Goal: Transaction & Acquisition: Purchase product/service

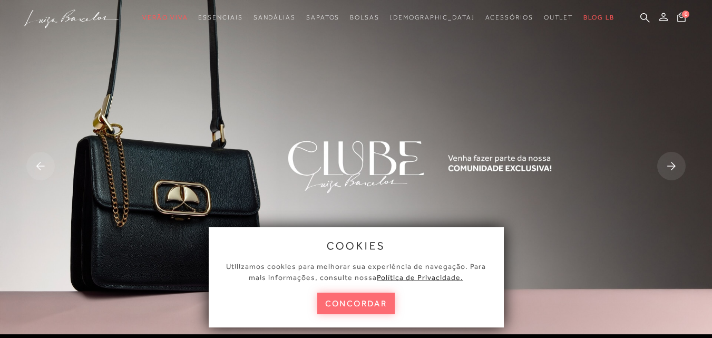
click at [341, 305] on button "concordar" at bounding box center [356, 304] width 78 height 22
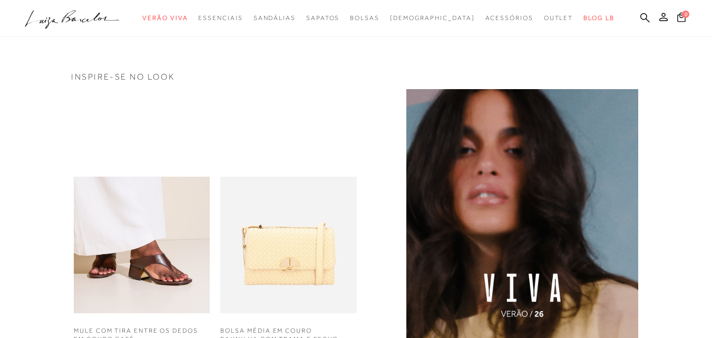
scroll to position [886, 0]
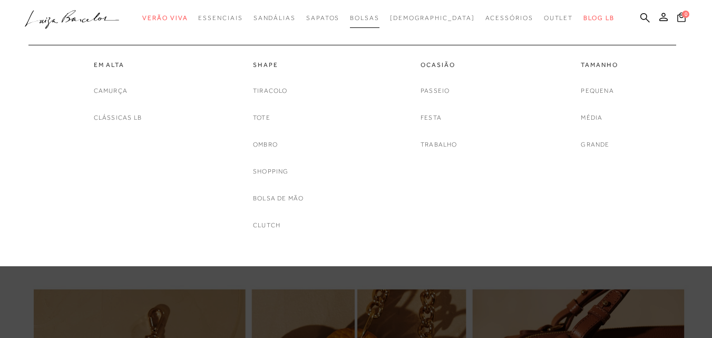
click at [380, 9] on link "Bolsas" at bounding box center [365, 18] width 30 height 20
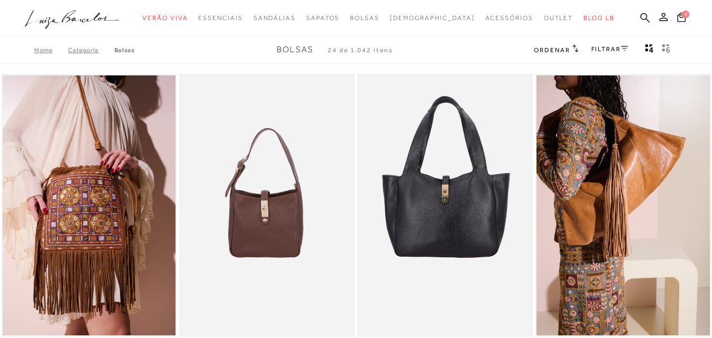
click at [612, 50] on link "FILTRAR" at bounding box center [610, 48] width 37 height 7
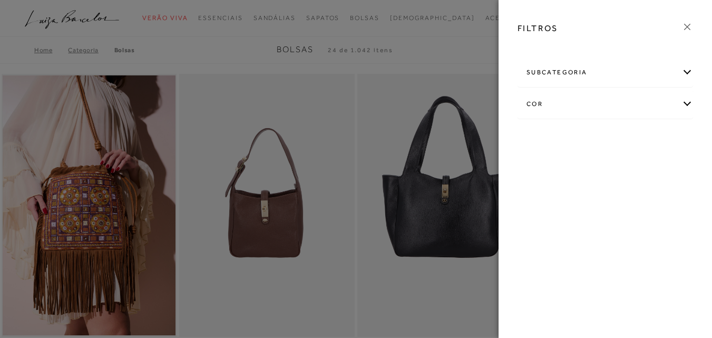
click at [685, 74] on div "subcategoria" at bounding box center [605, 73] width 175 height 28
click at [686, 131] on div "cor" at bounding box center [605, 133] width 175 height 28
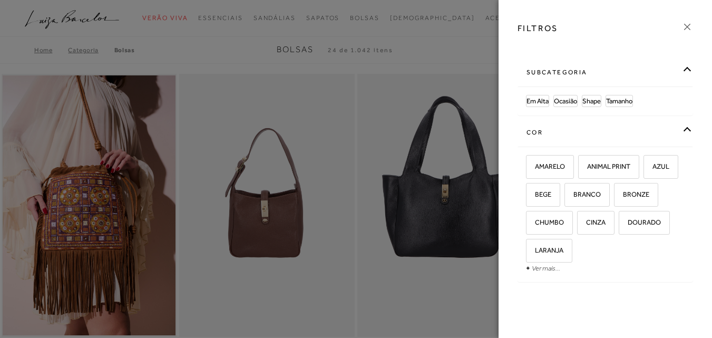
scroll to position [13, 0]
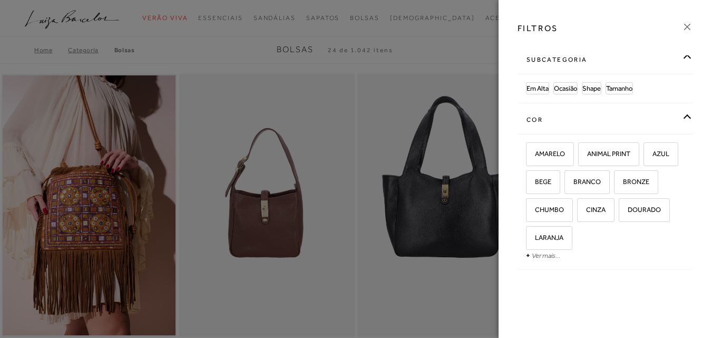
click at [693, 180] on div "subcategoria Em [GEOGRAPHIC_DATA] Ocasião Shape Tamanho cor +" at bounding box center [605, 171] width 192 height 233
click at [539, 256] on link "Ver mais..." at bounding box center [546, 256] width 28 height 8
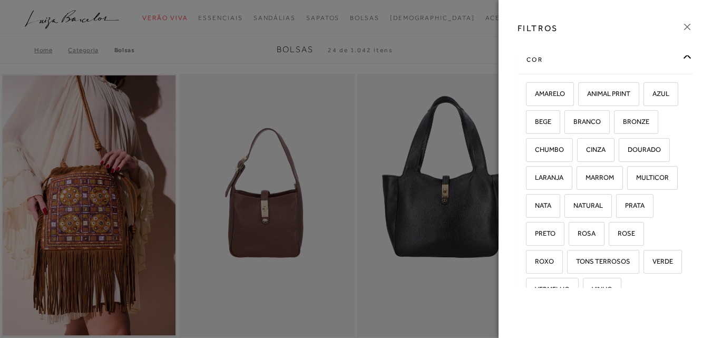
scroll to position [74, 0]
click at [564, 225] on label "PRETO" at bounding box center [545, 232] width 37 height 23
click at [535, 229] on input "PRETO" at bounding box center [530, 234] width 11 height 11
checkbox input "true"
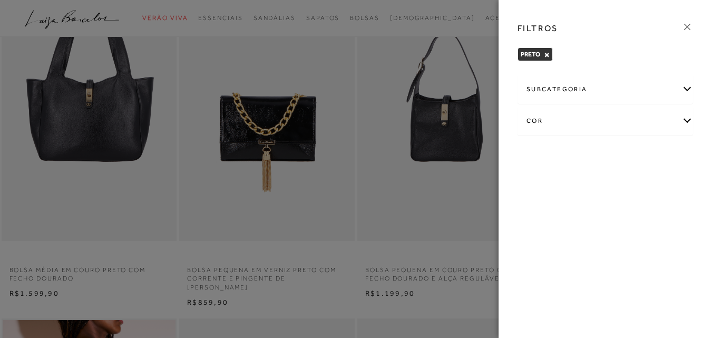
scroll to position [5, 0]
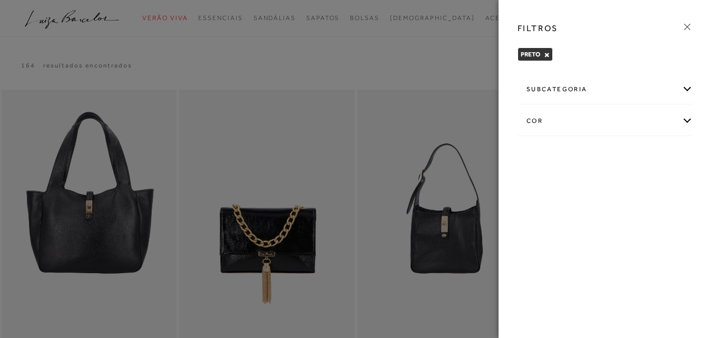
click at [686, 115] on div "cor" at bounding box center [605, 121] width 175 height 28
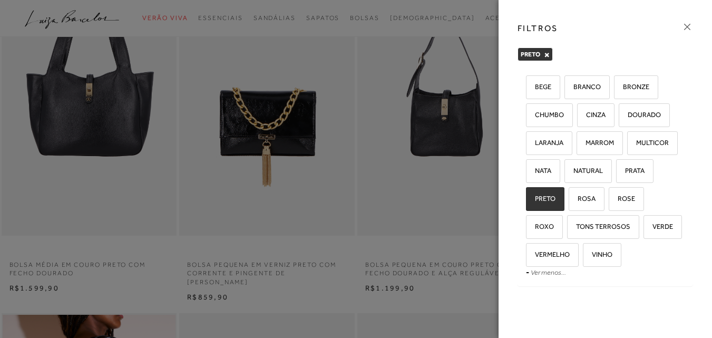
scroll to position [125, 0]
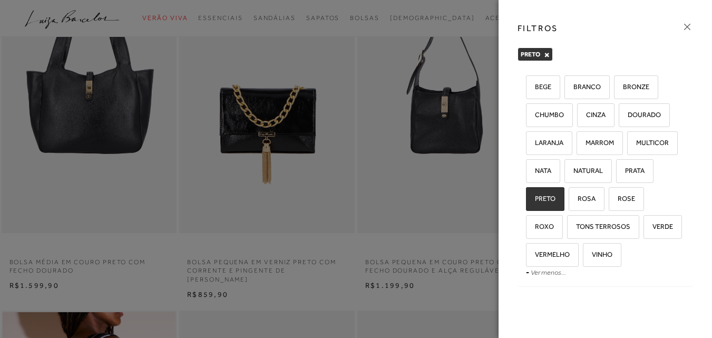
click at [687, 27] on icon at bounding box center [688, 27] width 12 height 12
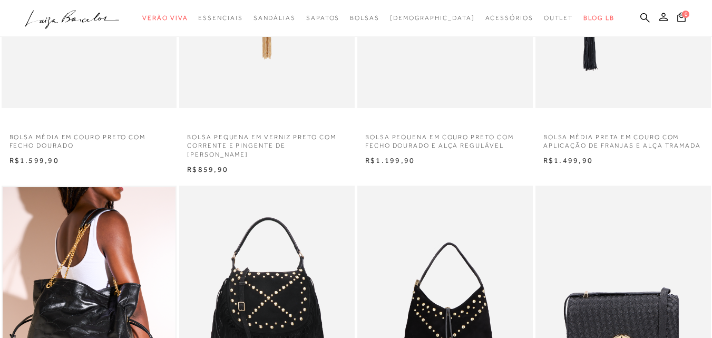
scroll to position [0, 0]
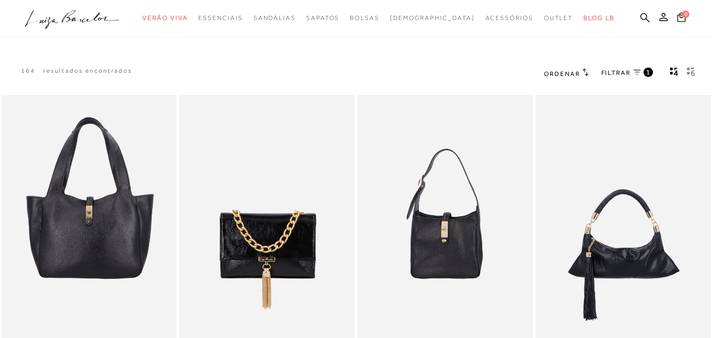
click at [643, 72] on link "FILTRAR 1" at bounding box center [628, 73] width 52 height 12
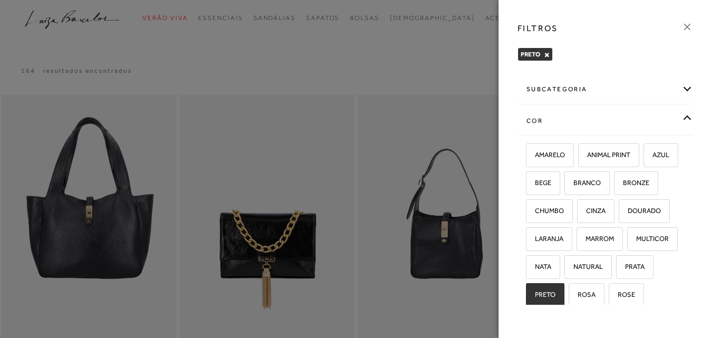
click at [680, 89] on div "subcategoria" at bounding box center [605, 89] width 175 height 28
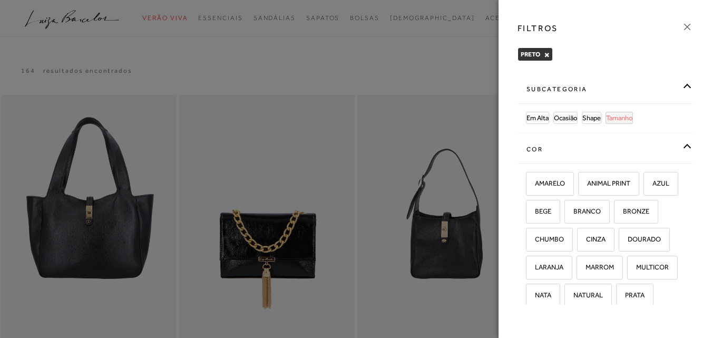
click at [627, 115] on span "Tamanho" at bounding box center [619, 118] width 26 height 8
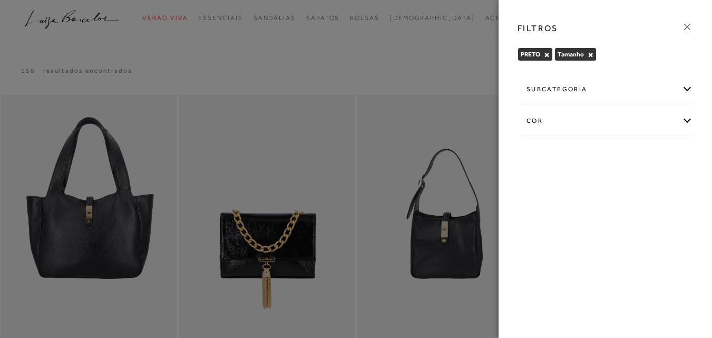
click at [682, 87] on div "subcategoria" at bounding box center [605, 89] width 175 height 28
click at [533, 117] on span "Grande" at bounding box center [538, 118] width 22 height 8
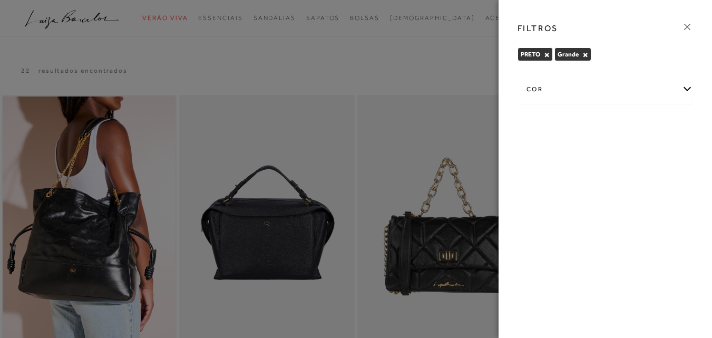
click at [688, 28] on icon at bounding box center [688, 27] width 12 height 12
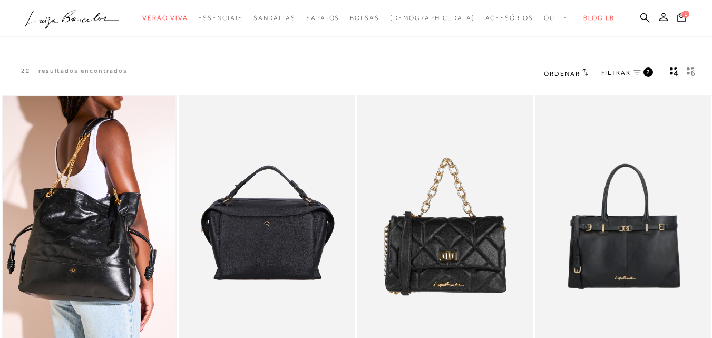
click at [633, 78] on link "FILTRAR 2" at bounding box center [628, 73] width 52 height 12
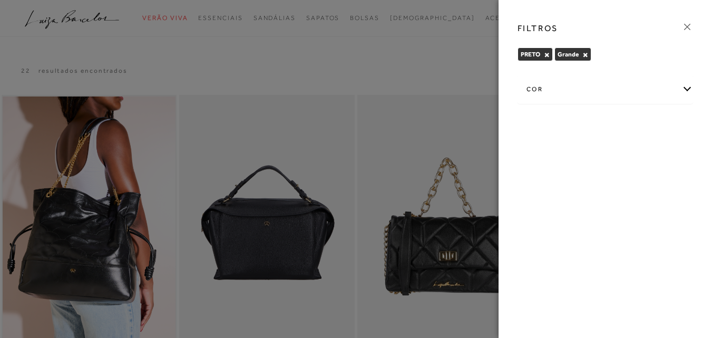
click at [403, 36] on div at bounding box center [356, 169] width 712 height 338
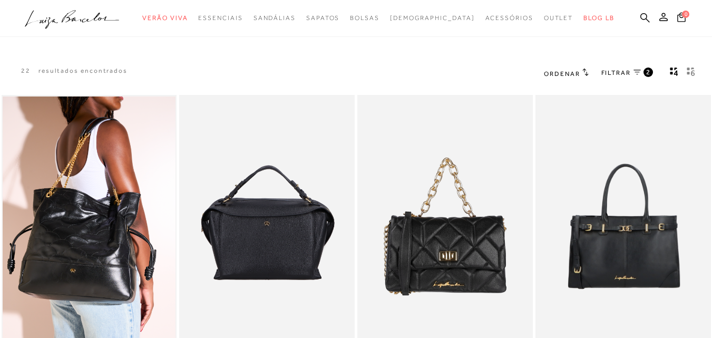
click at [568, 69] on h2 "Ordenar" at bounding box center [566, 73] width 44 height 11
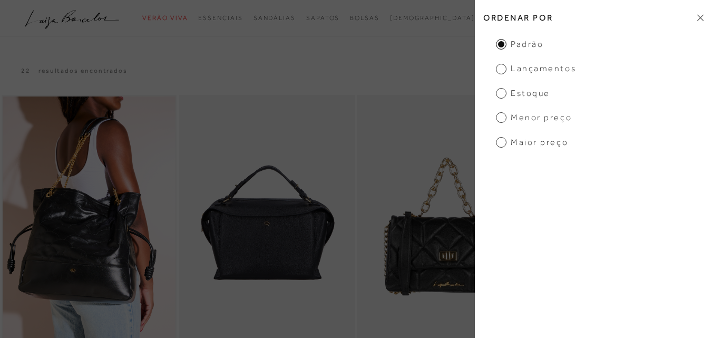
click at [501, 120] on span "Menor Preço" at bounding box center [534, 118] width 76 height 12
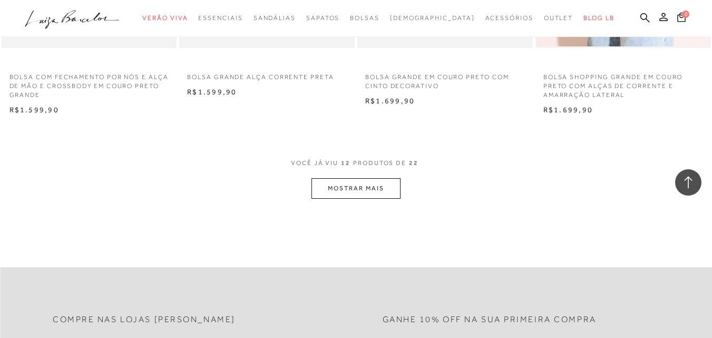
scroll to position [978, 0]
click at [364, 181] on button "MOSTRAR MAIS" at bounding box center [356, 186] width 89 height 21
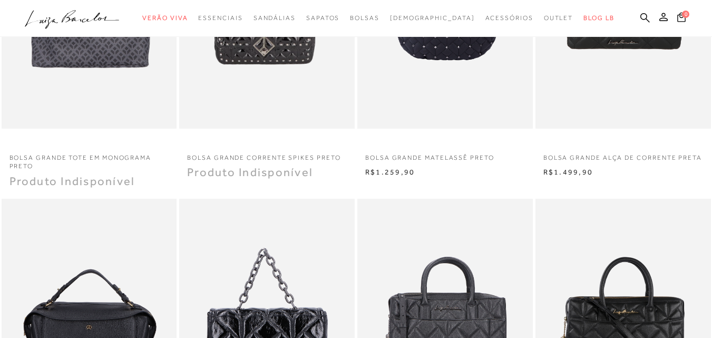
scroll to position [0, 0]
